Goal: Transaction & Acquisition: Purchase product/service

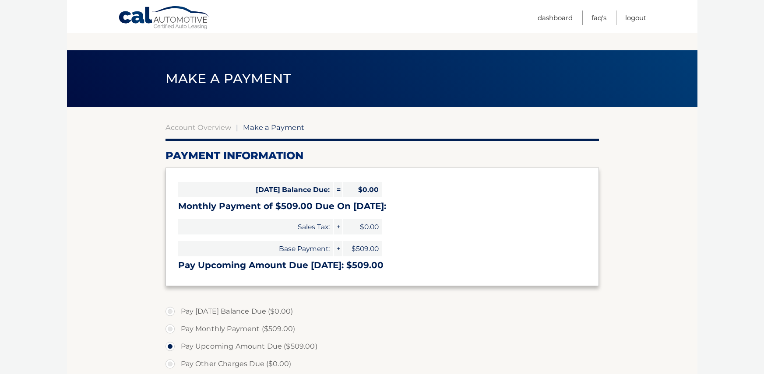
scroll to position [44, 0]
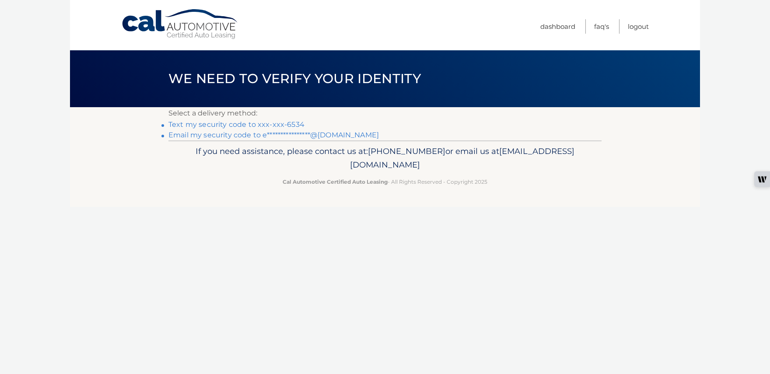
click at [246, 125] on link "Text my security code to xxx-xxx-6534" at bounding box center [236, 124] width 136 height 8
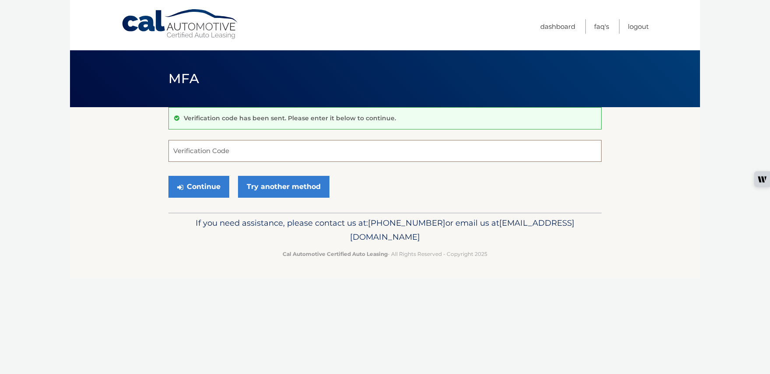
click at [273, 154] on input "Verification Code" at bounding box center [384, 151] width 433 height 22
click at [213, 150] on input "Verification Code" at bounding box center [384, 151] width 433 height 22
type input "121571"
click at [211, 195] on button "Continue" at bounding box center [198, 187] width 61 height 22
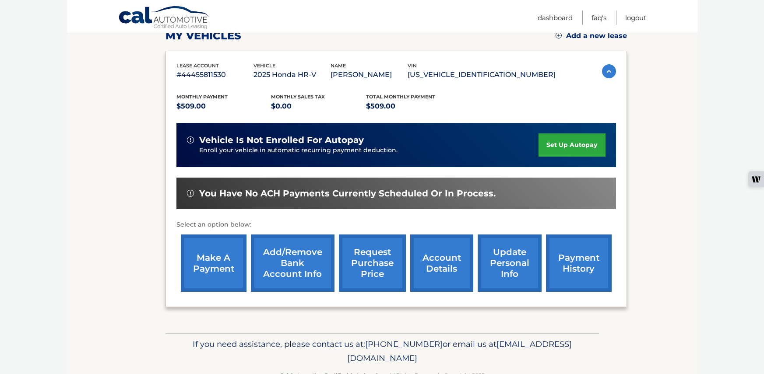
scroll to position [131, 0]
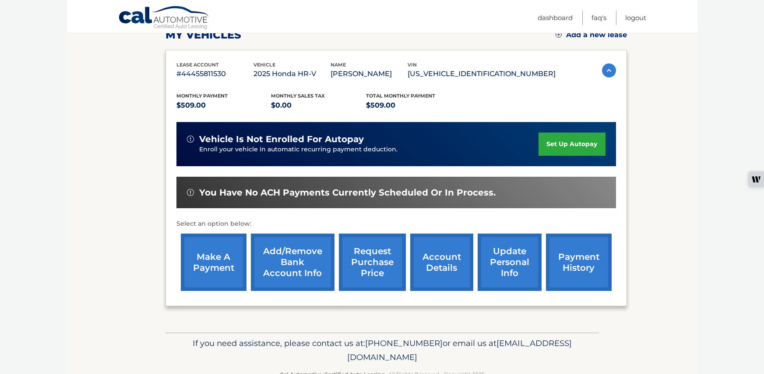
click at [221, 273] on link "make a payment" at bounding box center [214, 262] width 66 height 57
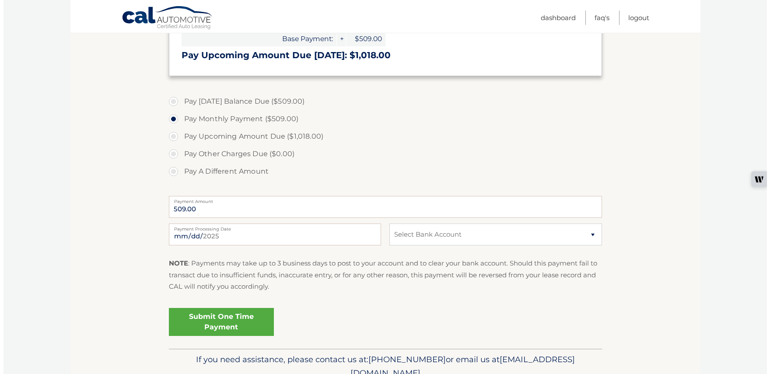
scroll to position [263, 0]
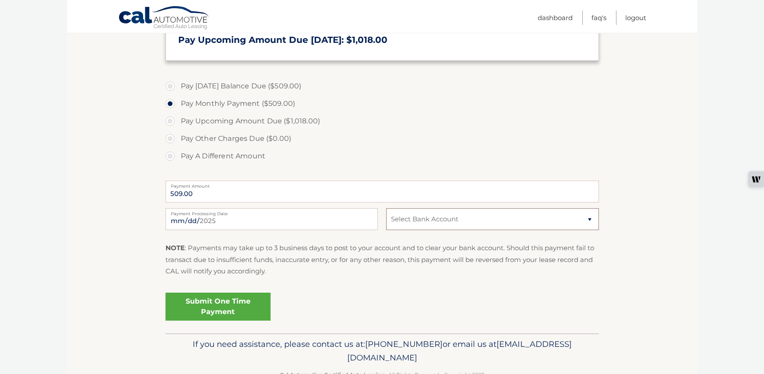
click at [588, 221] on select "Select Bank Account Checking JPMORGAN CHASE BANK, NA *****3731 Checking [PERSON…" at bounding box center [492, 219] width 212 height 22
select select "MTljY2Q1ODYtN2ZhZC00YTRhLTkyMmItYTYzZThlZGQxMTBl"
click at [386, 208] on select "Select Bank Account Checking JPMORGAN CHASE BANK, NA *****3731 Checking [PERSON…" at bounding box center [492, 219] width 212 height 22
click at [213, 313] on link "Submit One Time Payment" at bounding box center [217, 307] width 105 height 28
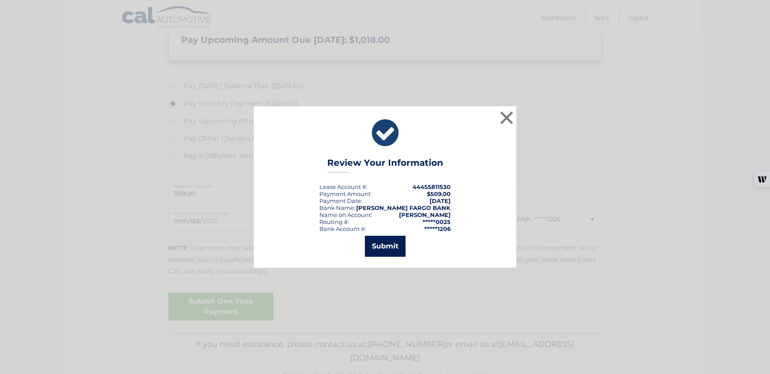
click at [382, 249] on button "Submit" at bounding box center [385, 246] width 41 height 21
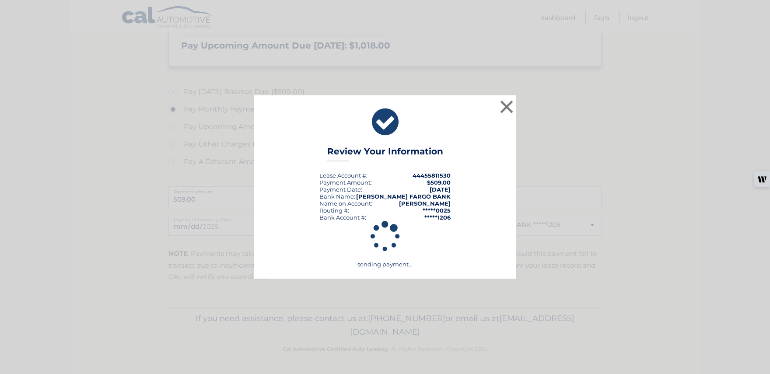
scroll to position [257, 0]
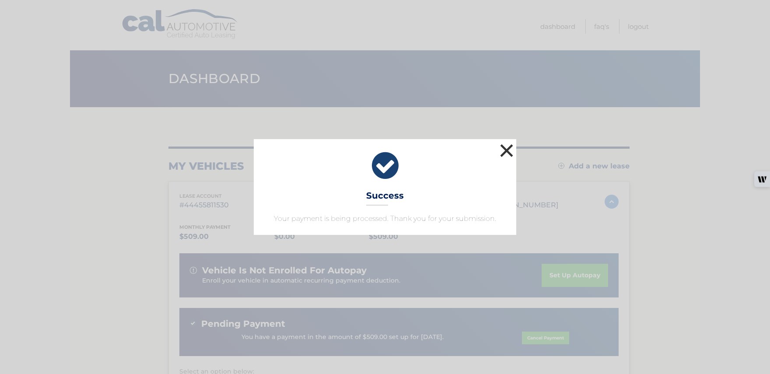
click at [504, 151] on button "×" at bounding box center [507, 151] width 18 height 18
